Goal: Navigation & Orientation: Go to known website

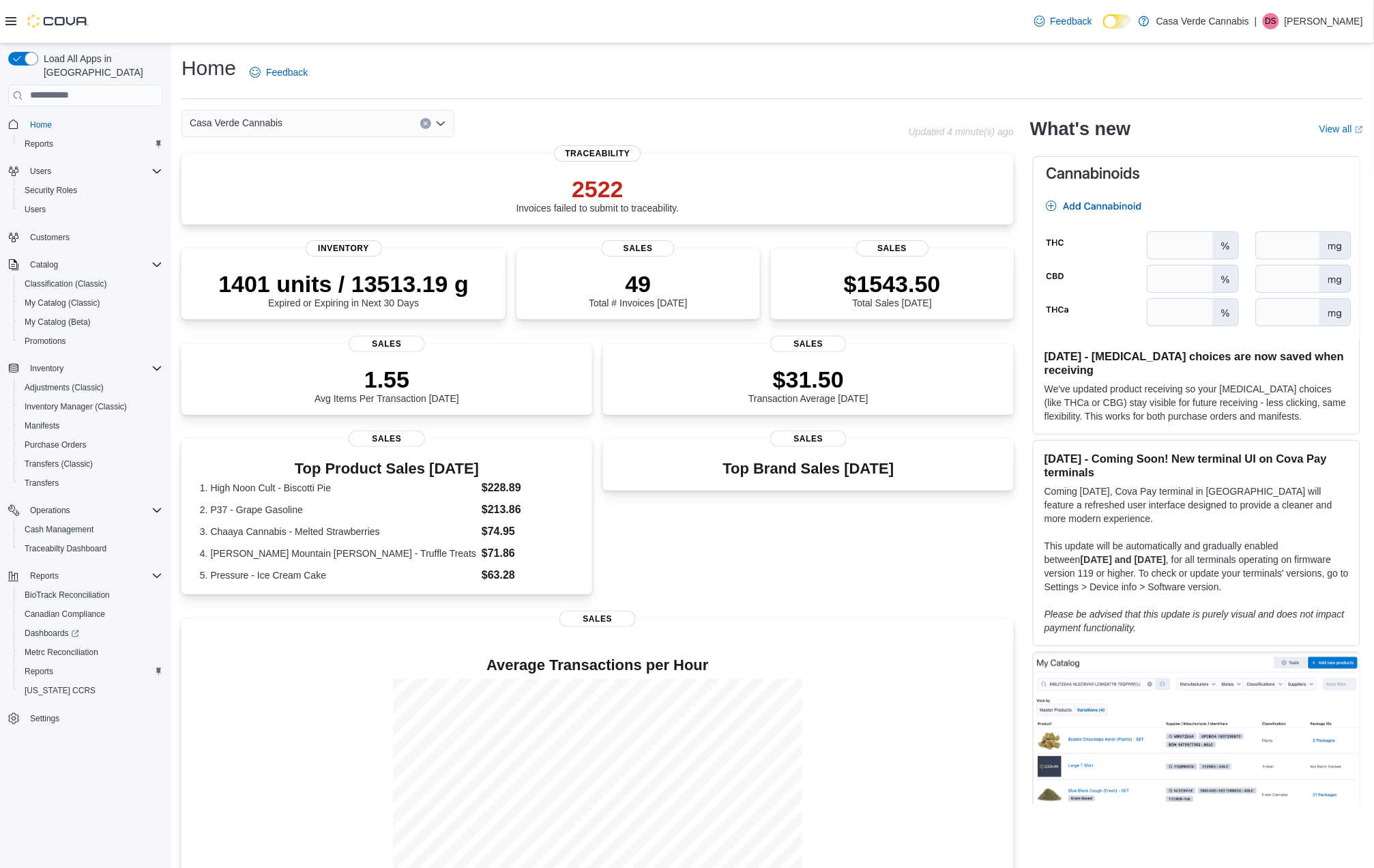
click at [922, 584] on div "Top Brand Sales [DATE] Sales" at bounding box center [808, 520] width 411 height 164
